Goal: Task Accomplishment & Management: Manage account settings

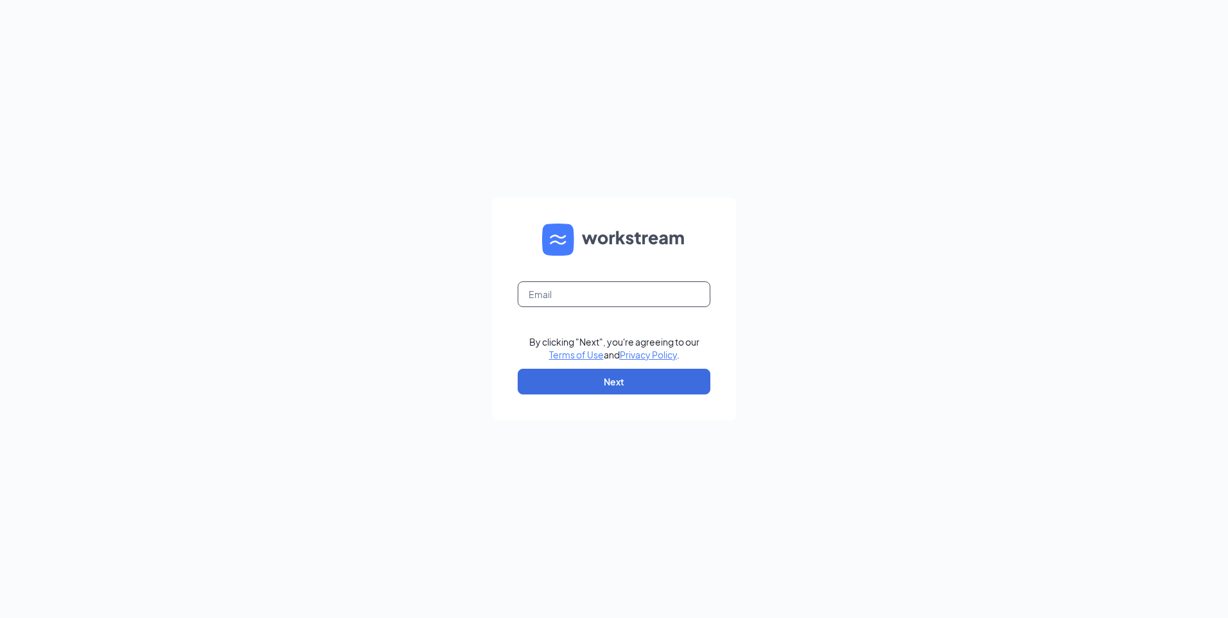
click at [571, 305] on input "text" at bounding box center [613, 294] width 193 height 26
type input "[EMAIL_ADDRESS][DOMAIN_NAME]"
click at [581, 383] on button "Next" at bounding box center [613, 382] width 193 height 26
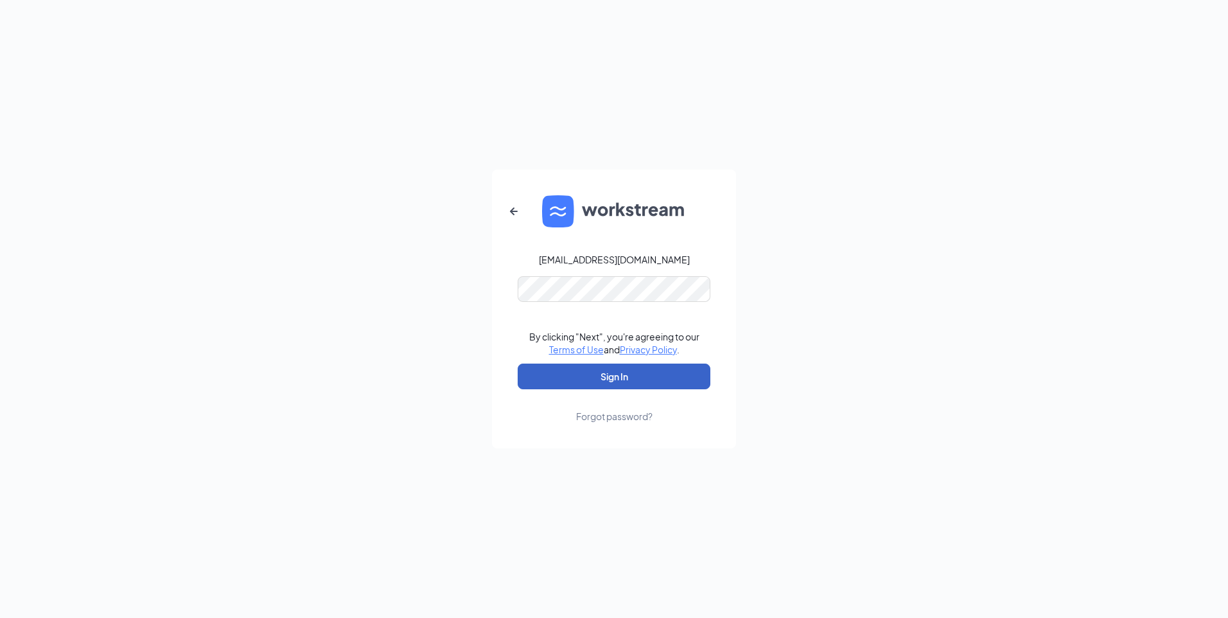
click at [598, 369] on button "Sign In" at bounding box center [613, 376] width 193 height 26
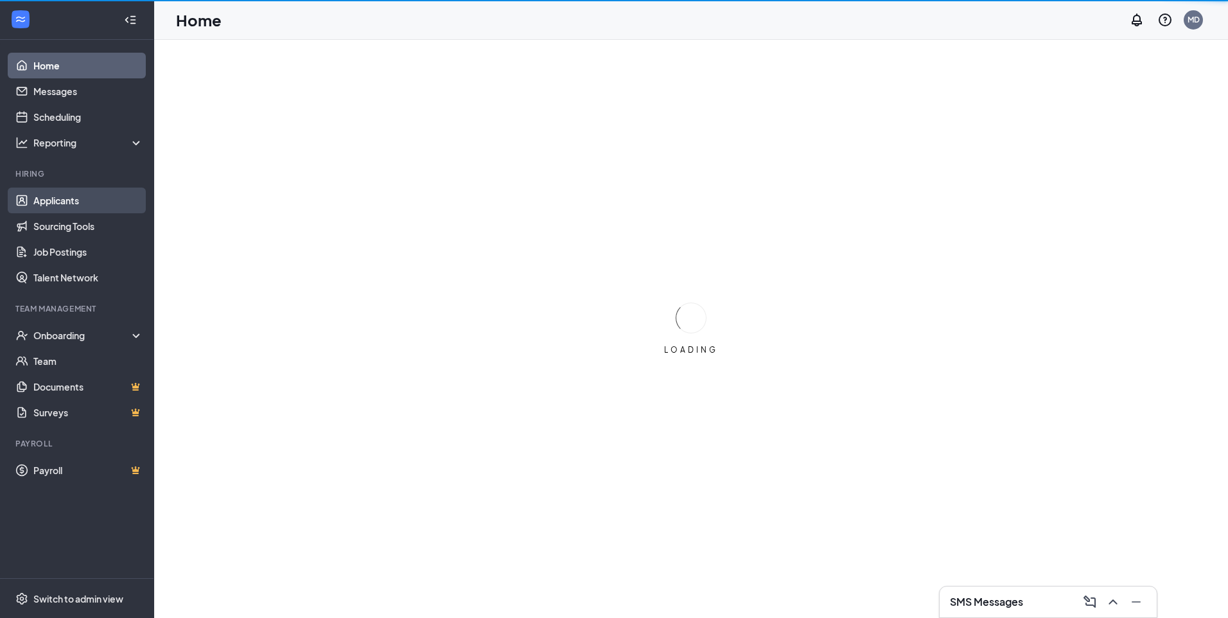
click at [74, 205] on link "Applicants" at bounding box center [88, 200] width 110 height 26
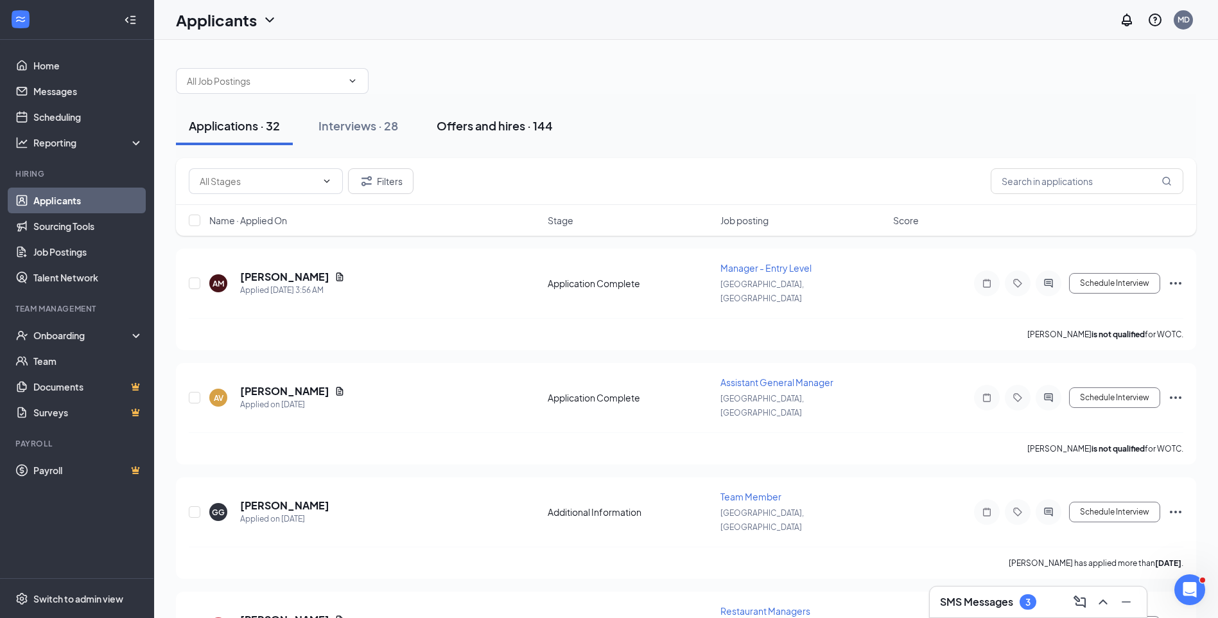
click at [499, 127] on div "Offers and hires · 144" at bounding box center [495, 125] width 116 height 16
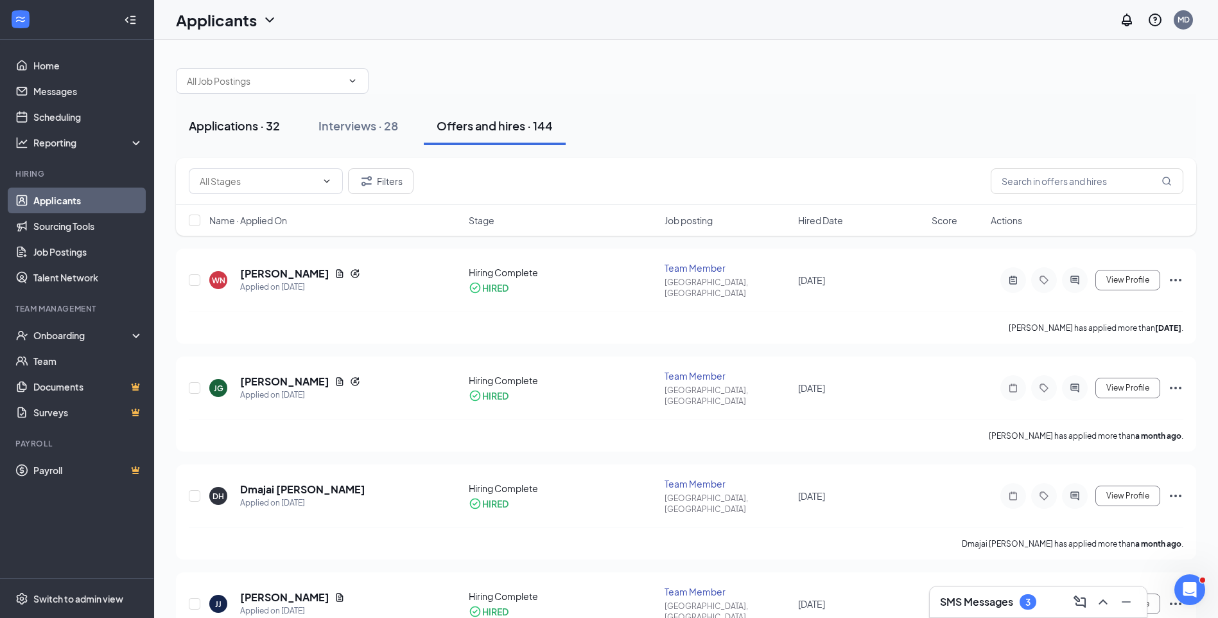
click at [237, 128] on div "Applications · 32" at bounding box center [234, 125] width 91 height 16
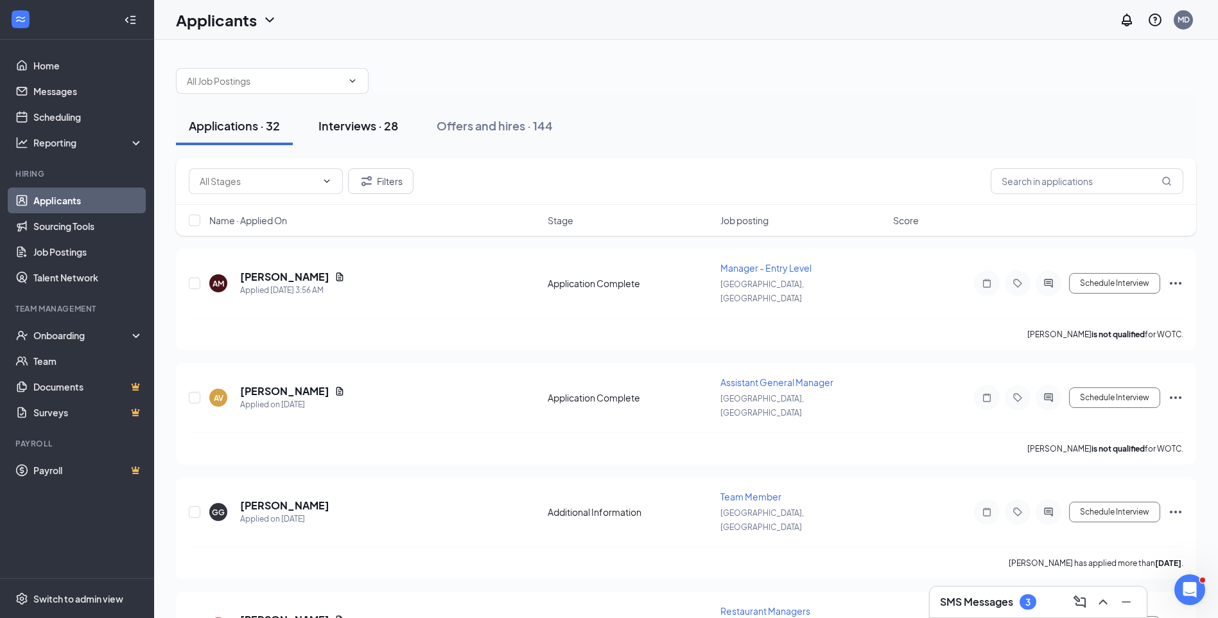
click at [358, 120] on div "Interviews · 28" at bounding box center [358, 125] width 80 height 16
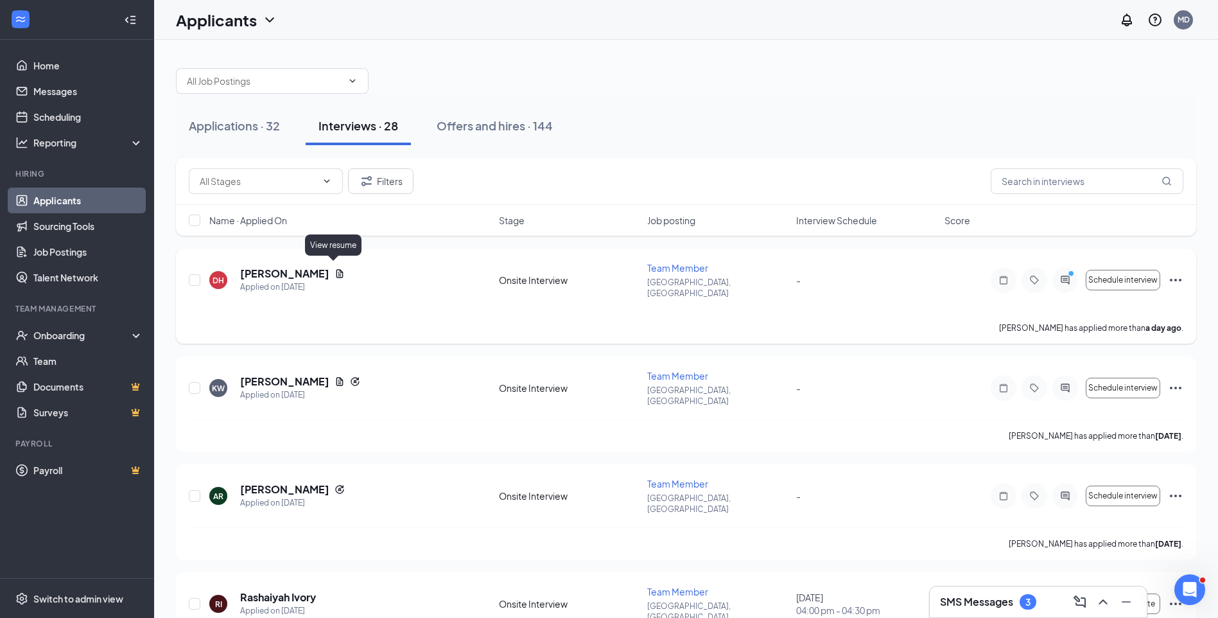
click at [335, 271] on icon "Document" at bounding box center [340, 273] width 10 height 10
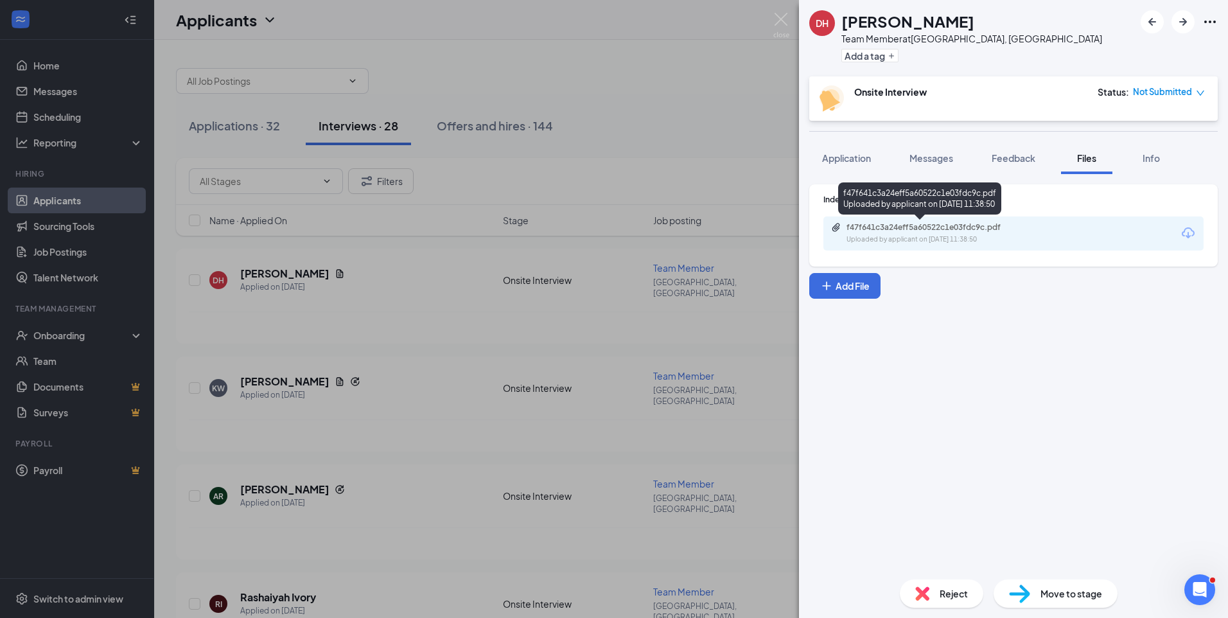
click at [884, 237] on div "Uploaded by applicant on Oct 14, 2025 at 11:38:50" at bounding box center [942, 239] width 193 height 10
